Goal: Complete application form

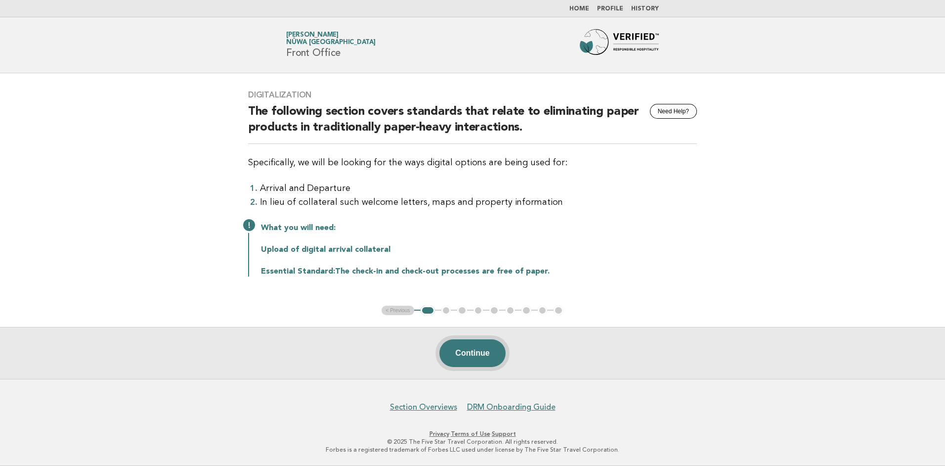
click at [462, 352] on button "Continue" at bounding box center [473, 353] width 66 height 28
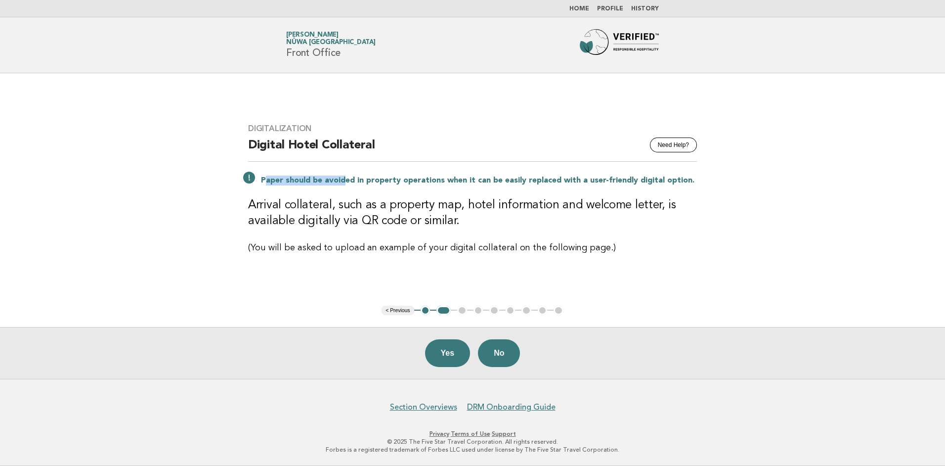
drag, startPoint x: 266, startPoint y: 178, endPoint x: 347, endPoint y: 184, distance: 81.8
click at [347, 184] on p "Paper should be avoided in property operations when it can be easily replaced w…" at bounding box center [479, 181] width 436 height 10
click at [366, 288] on main "Digitalization Need Help? Digital Hotel Collateral Paper should be avoided in p…" at bounding box center [472, 226] width 945 height 306
click at [442, 354] on button "Yes" at bounding box center [447, 353] width 45 height 28
click at [440, 345] on button "Yes" at bounding box center [447, 353] width 45 height 28
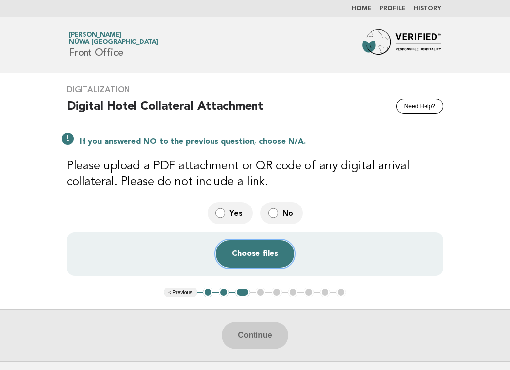
click at [242, 251] on button "Choose files" at bounding box center [255, 254] width 78 height 28
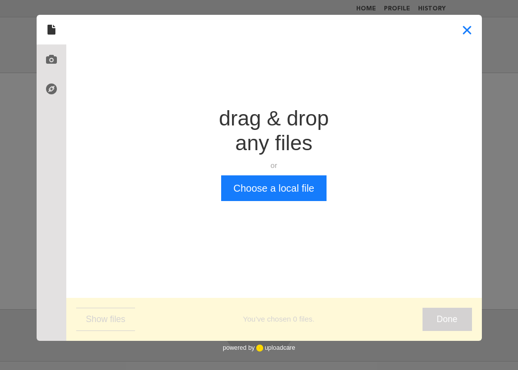
click at [463, 31] on button "Close" at bounding box center [467, 30] width 30 height 30
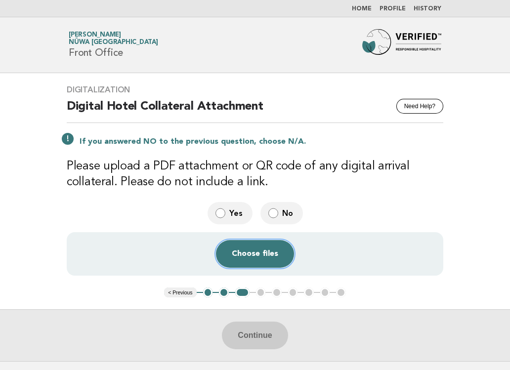
click at [260, 257] on button "Choose files" at bounding box center [255, 254] width 78 height 28
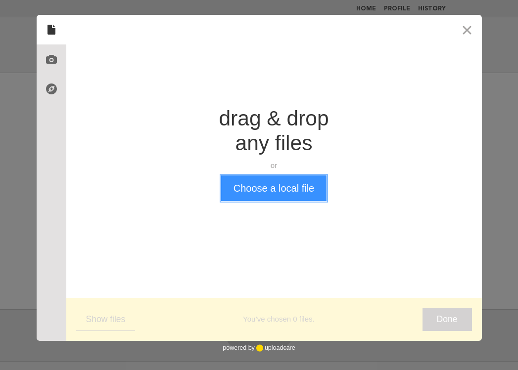
click at [268, 186] on button "Choose a local file" at bounding box center [273, 189] width 105 height 26
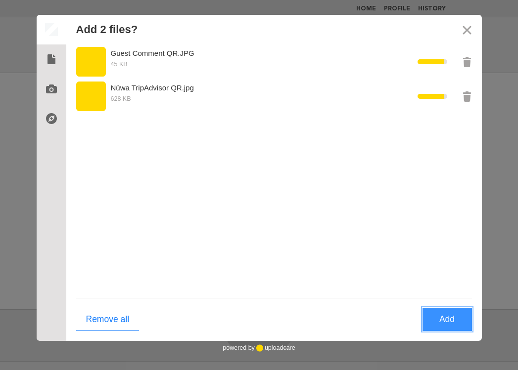
click at [450, 316] on button "Add" at bounding box center [446, 319] width 49 height 23
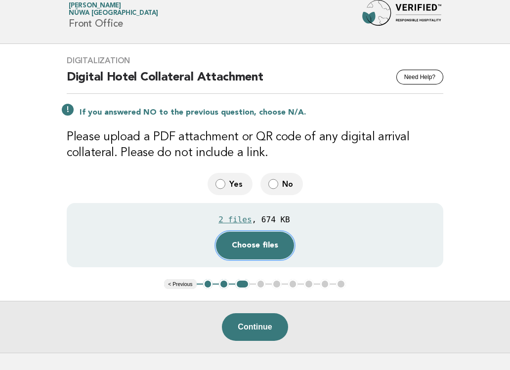
scroll to position [49, 0]
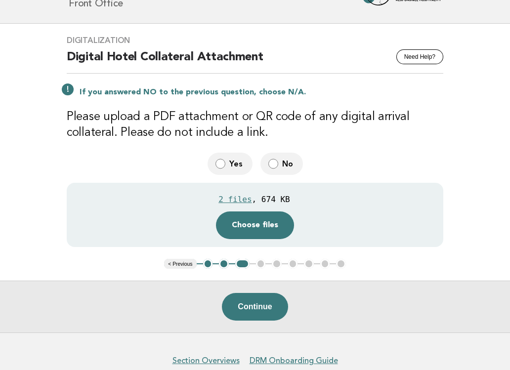
click at [219, 317] on div "Continue" at bounding box center [255, 307] width 510 height 52
click at [243, 310] on button "Continue" at bounding box center [255, 307] width 66 height 28
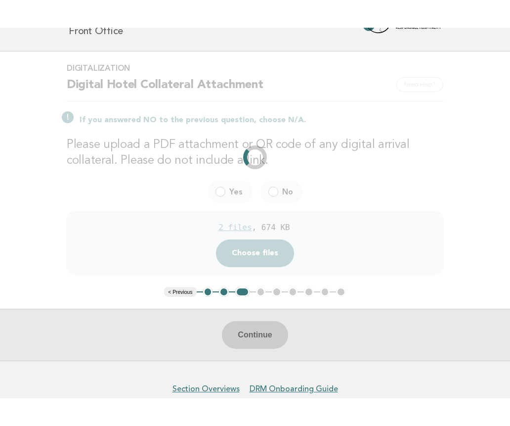
scroll to position [0, 0]
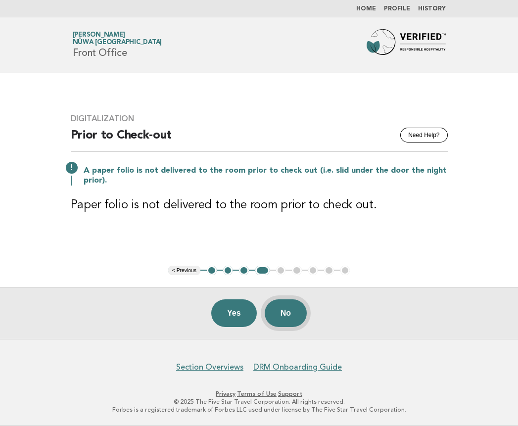
click at [293, 314] on button "No" at bounding box center [286, 313] width 42 height 28
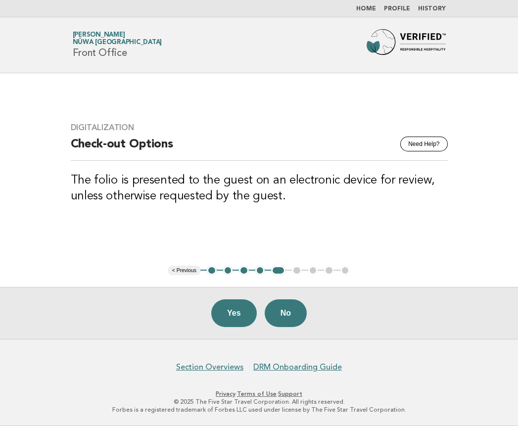
click at [236, 299] on div "Yes No" at bounding box center [259, 313] width 518 height 52
click at [229, 314] on button "Yes" at bounding box center [233, 313] width 45 height 28
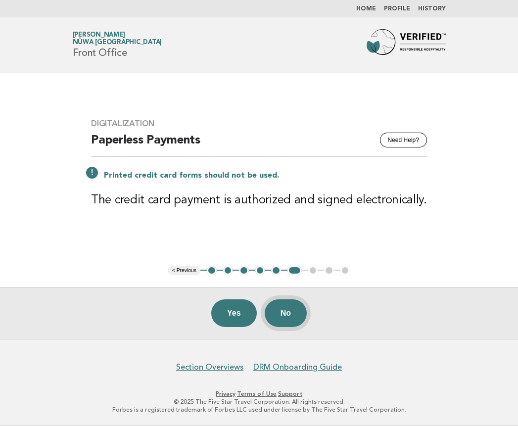
click at [288, 311] on button "No" at bounding box center [286, 313] width 42 height 28
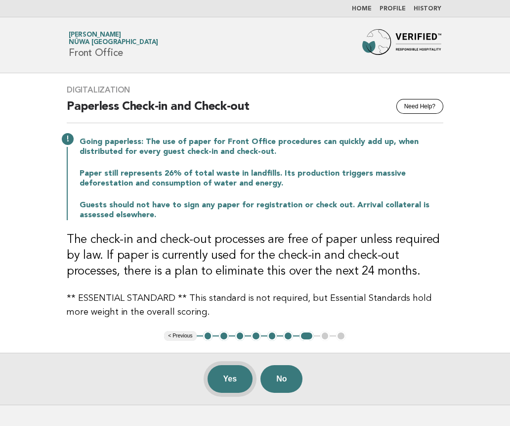
click at [223, 380] on button "Yes" at bounding box center [230, 379] width 45 height 28
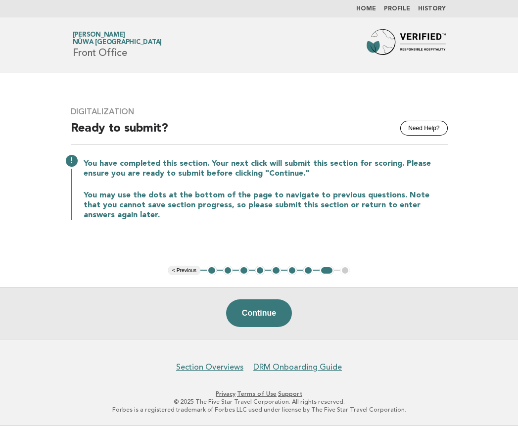
click at [259, 219] on p "You may use the dots at the bottom of the page to navigate to previous question…" at bounding box center [266, 205] width 364 height 30
click at [241, 273] on button "3" at bounding box center [244, 271] width 10 height 10
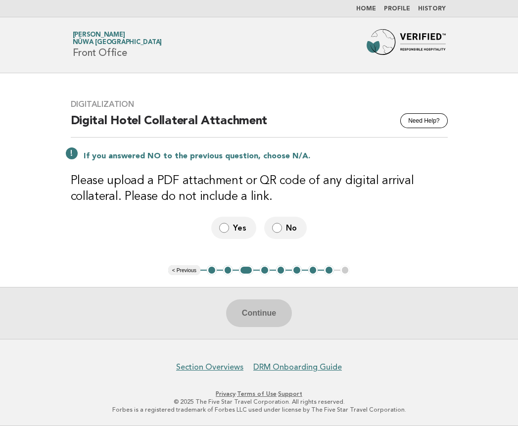
click at [216, 230] on label "Yes" at bounding box center [233, 228] width 45 height 22
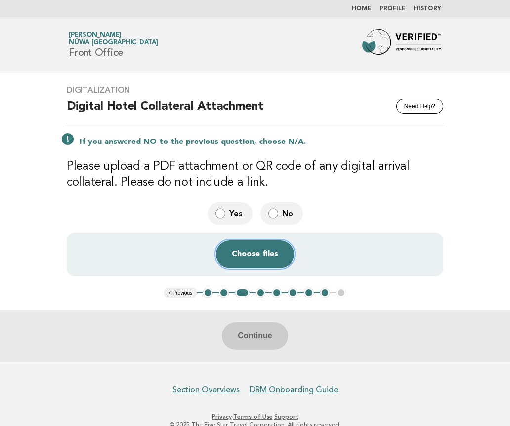
click at [243, 260] on button "Choose files" at bounding box center [255, 254] width 78 height 28
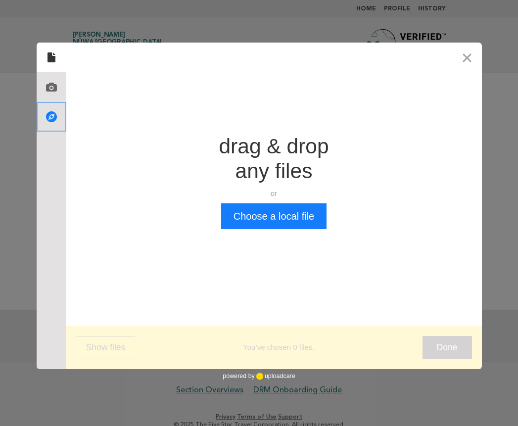
click at [45, 114] on icon at bounding box center [52, 117] width 16 height 16
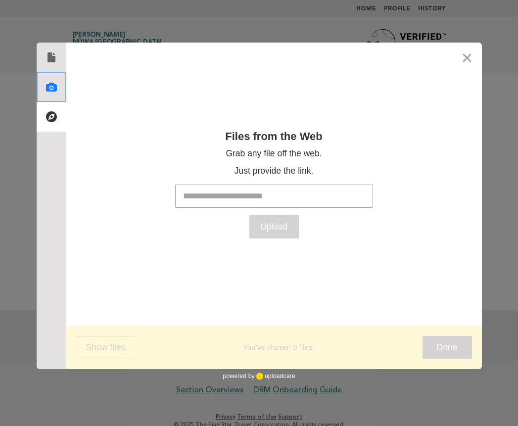
click at [50, 89] on use at bounding box center [51, 87] width 11 height 9
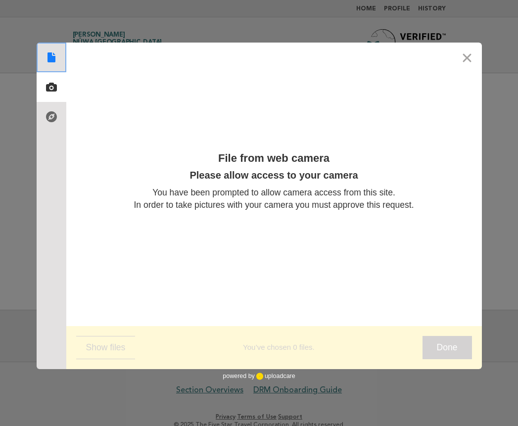
click at [56, 64] on icon at bounding box center [52, 57] width 16 height 16
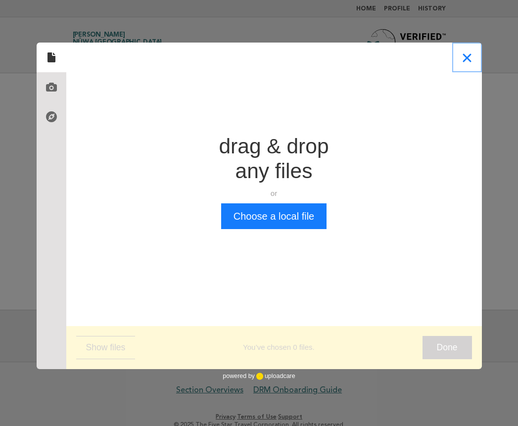
click at [464, 59] on button "Close" at bounding box center [467, 58] width 30 height 30
